Goal: Task Accomplishment & Management: Use online tool/utility

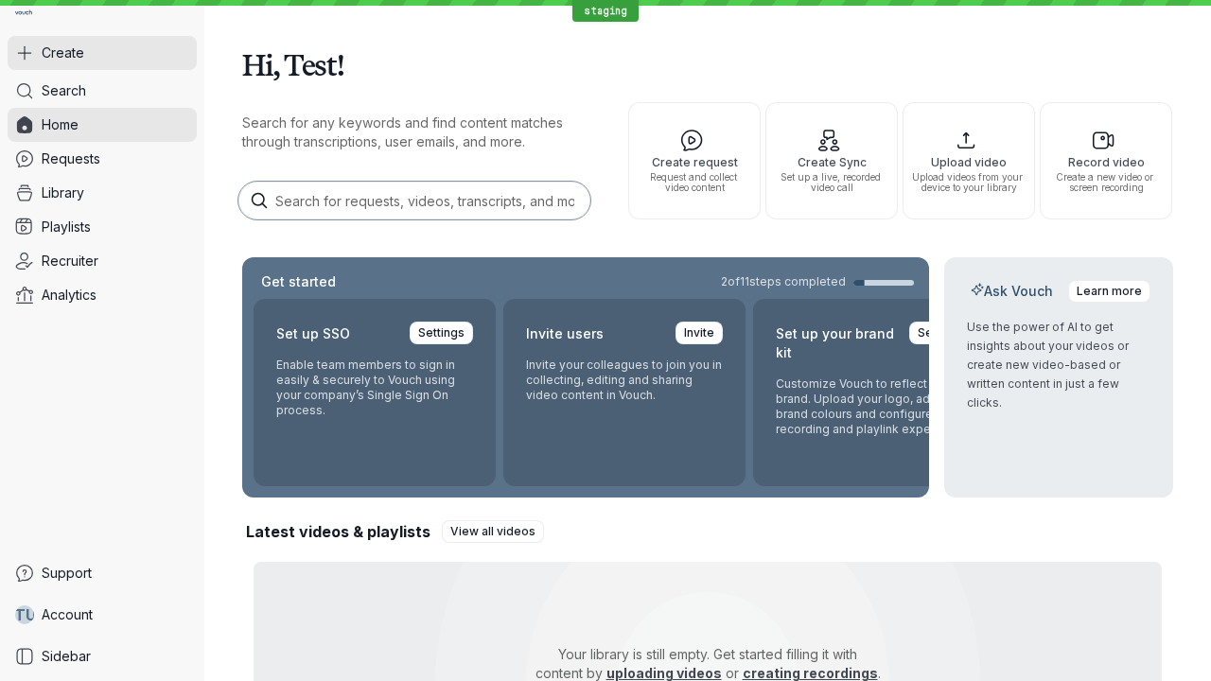
click at [102, 53] on button "Create" at bounding box center [102, 53] width 189 height 34
